Goal: Find specific page/section: Find specific page/section

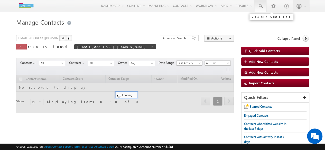
click at [258, 6] on span at bounding box center [259, 6] width 5 height 5
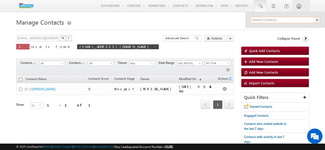
click at [279, 19] on input "text" at bounding box center [285, 20] width 70 height 6
paste input "7654321987"
type input "7654321987"
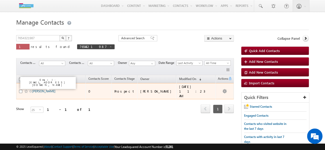
click at [35, 89] on link "[PERSON_NAME]" at bounding box center [43, 91] width 23 height 4
